Goal: Task Accomplishment & Management: Use online tool/utility

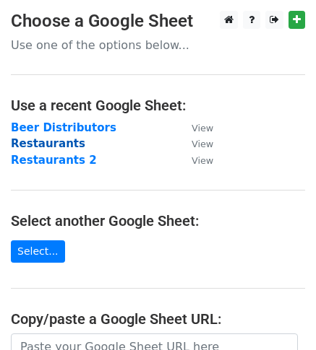
click at [48, 141] on strong "Restaurants" at bounding box center [48, 143] width 74 height 13
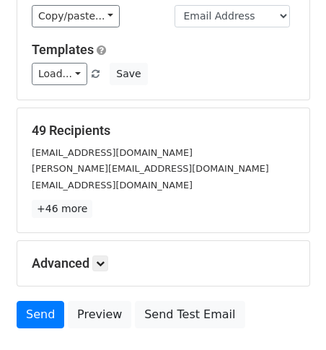
scroll to position [118, 0]
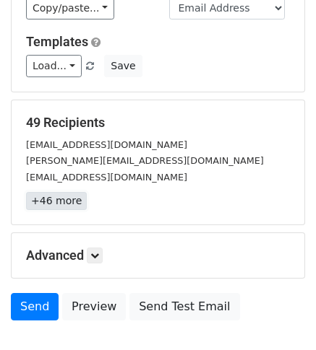
click at [56, 197] on link "+46 more" at bounding box center [56, 201] width 61 height 18
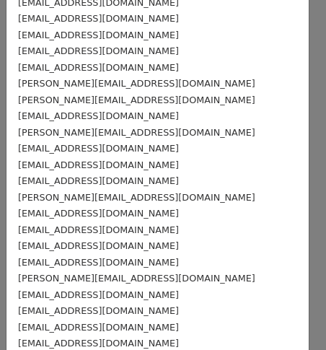
scroll to position [575, 0]
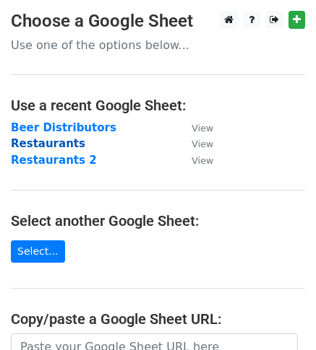
click at [49, 145] on strong "Restaurants" at bounding box center [48, 143] width 74 height 13
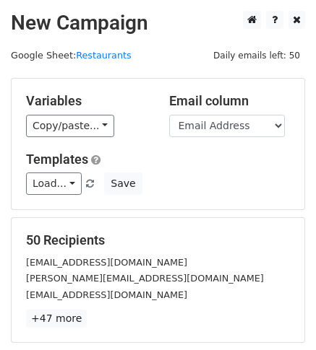
scroll to position [59, 0]
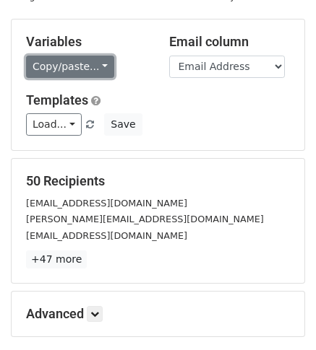
click at [80, 61] on link "Copy/paste..." at bounding box center [70, 67] width 88 height 22
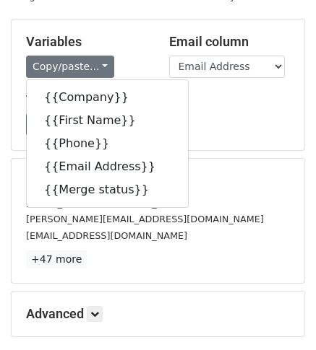
click at [111, 59] on div "Copy/paste... {{Company}} {{First Name}} {{Phone}} {{Email Address}} {{Merge st…" at bounding box center [86, 67] width 121 height 22
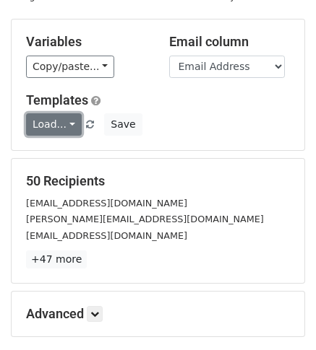
click at [58, 133] on link "Load..." at bounding box center [54, 124] width 56 height 22
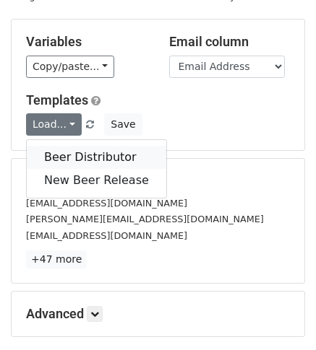
click at [64, 152] on link "Beer Distributor" at bounding box center [96, 157] width 139 height 23
